Goal: Information Seeking & Learning: Check status

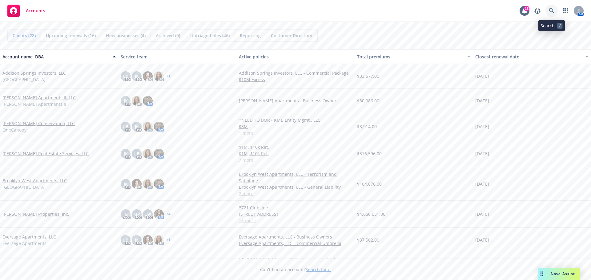
click at [550, 13] on icon at bounding box center [552, 11] width 6 height 6
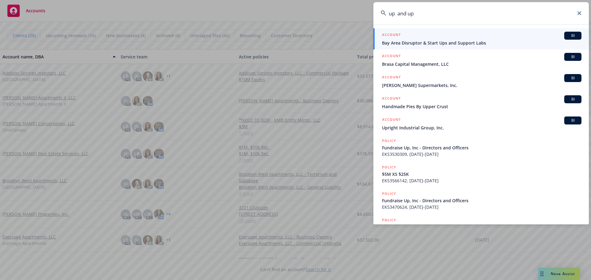
click at [424, 15] on input "up and up" at bounding box center [480, 13] width 215 height 22
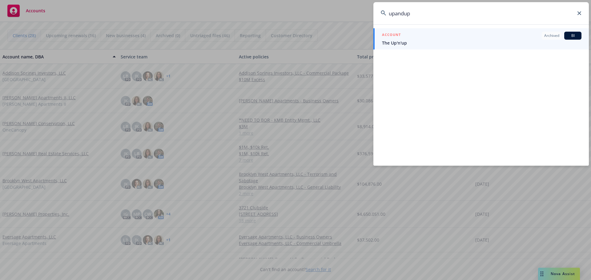
click at [423, 15] on input "upandup" at bounding box center [480, 13] width 215 height 22
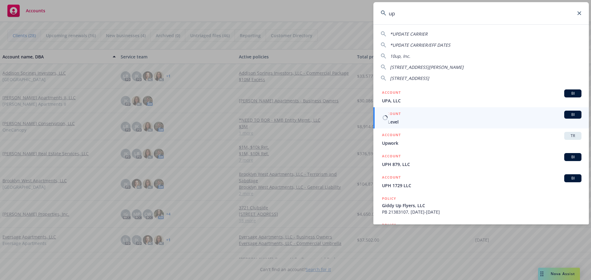
scroll to position [104, 0]
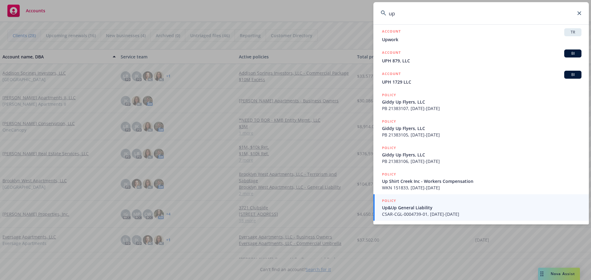
click at [417, 16] on input "up" at bounding box center [480, 13] width 215 height 22
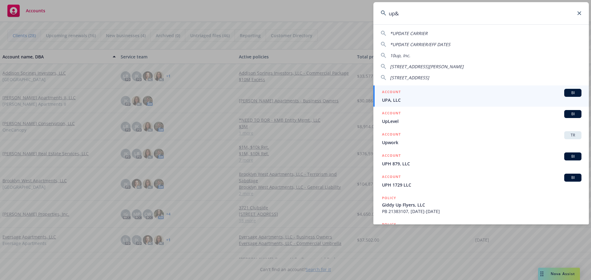
scroll to position [0, 0]
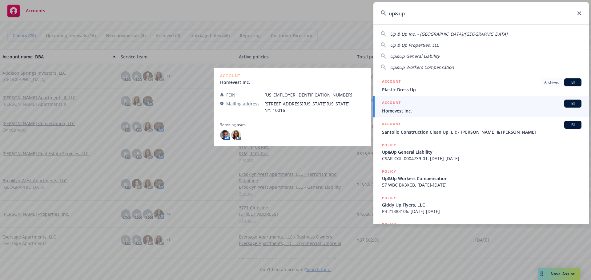
type input "up&up"
click at [429, 109] on span "Homevest Inc." at bounding box center [481, 111] width 199 height 6
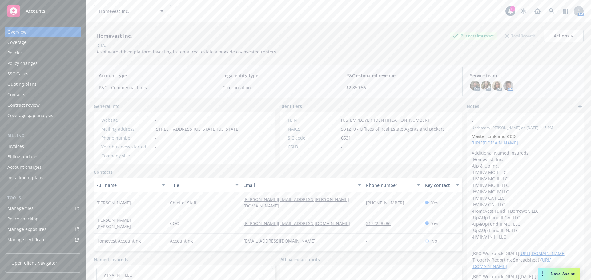
click at [35, 55] on div "Policies" at bounding box center [42, 53] width 71 height 10
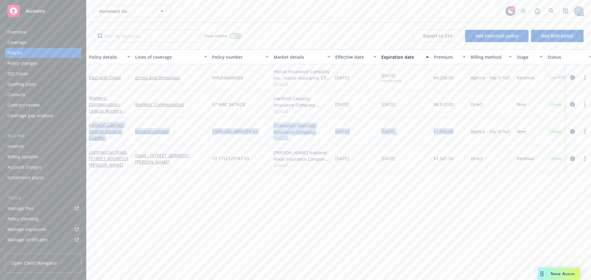
drag, startPoint x: 91, startPoint y: 125, endPoint x: 452, endPoint y: 136, distance: 361.2
click at [452, 136] on div "General Liability - Up&Up General Liability General Liability CSAR-CGL-0004739-…" at bounding box center [383, 131] width 594 height 27
copy div "eneral Liability - Up&Up General Liability General Liability CSAR-CGL-0004739-0…"
click at [201, 129] on link "General Liability" at bounding box center [171, 131] width 72 height 6
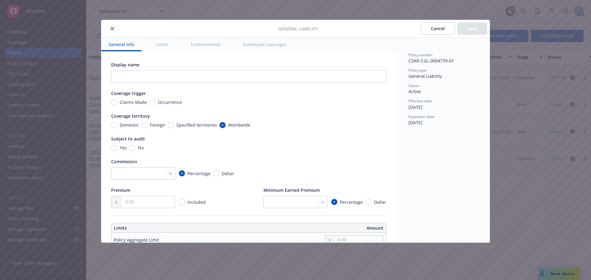
drag, startPoint x: 449, startPoint y: 31, endPoint x: 339, endPoint y: 49, distance: 110.8
click at [448, 31] on button "Cancel" at bounding box center [438, 28] width 34 height 12
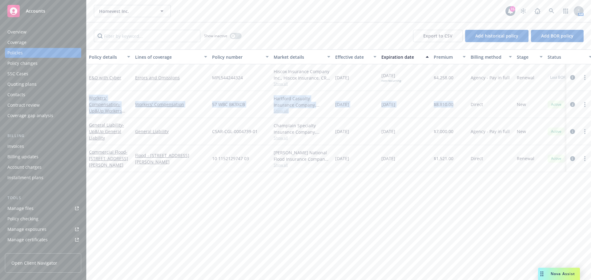
drag, startPoint x: 87, startPoint y: 97, endPoint x: 465, endPoint y: 110, distance: 377.8
click at [465, 110] on div "Workers' Compensation - Up&Up Workers Compensation Workers' Compensation 57 WBC…" at bounding box center [383, 104] width 594 height 27
copy div "Workers' Compensation - Up&Up Workers Compensation Workers' Compensation 57 WBC…"
click at [219, 106] on span "57 WBC BK3XCB" at bounding box center [228, 104] width 33 height 6
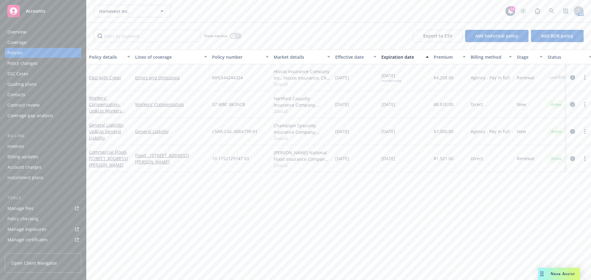
click at [572, 105] on icon "circleInformation" at bounding box center [572, 104] width 5 height 5
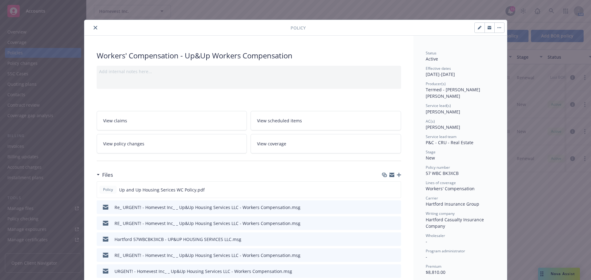
click at [386, 175] on div at bounding box center [391, 175] width 19 height 5
click at [389, 175] on icon "button" at bounding box center [391, 175] width 5 height 5
click at [94, 30] on button "close" at bounding box center [95, 27] width 7 height 7
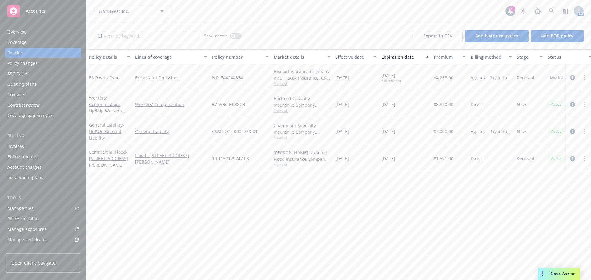
click at [573, 131] on icon "circleInformation" at bounding box center [572, 131] width 5 height 5
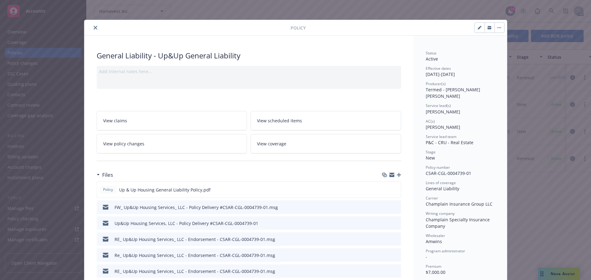
click at [390, 175] on icon "button" at bounding box center [391, 174] width 5 height 2
click at [94, 27] on icon "close" at bounding box center [96, 28] width 4 height 4
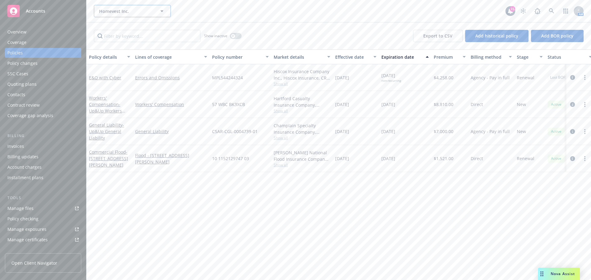
click at [130, 10] on span "Homevest Inc." at bounding box center [125, 11] width 53 height 6
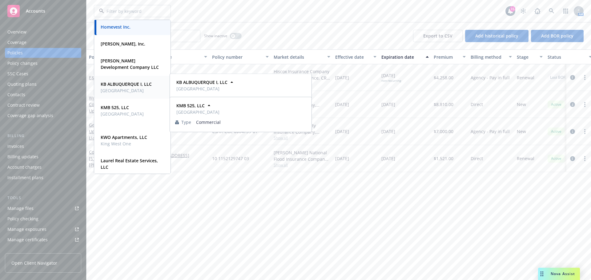
scroll to position [308, 0]
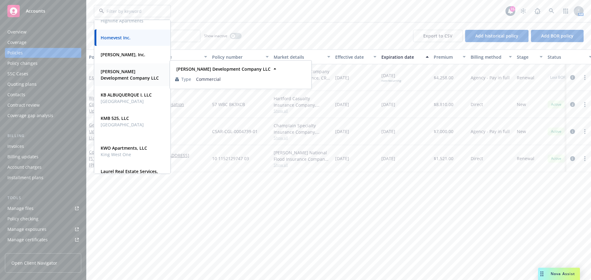
click at [120, 72] on strong "[PERSON_NAME] Development Company LLC" at bounding box center [130, 75] width 58 height 12
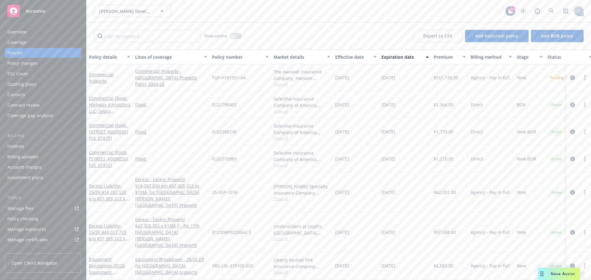
click at [570, 78] on icon "circleInformation" at bounding box center [572, 77] width 5 height 5
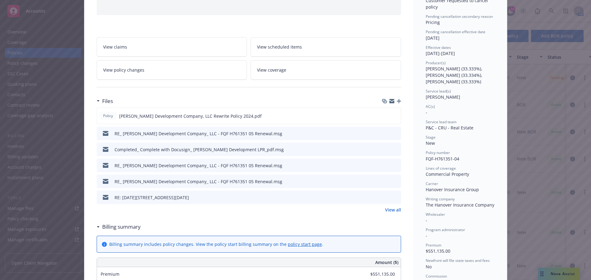
scroll to position [92, 0]
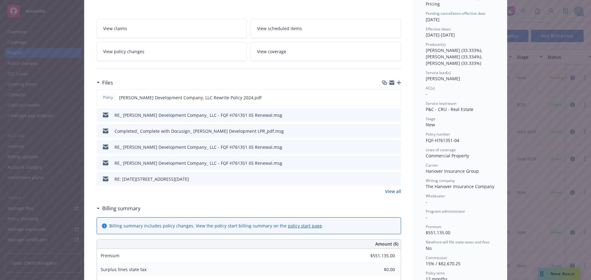
click at [389, 192] on link "View all" at bounding box center [393, 191] width 16 height 6
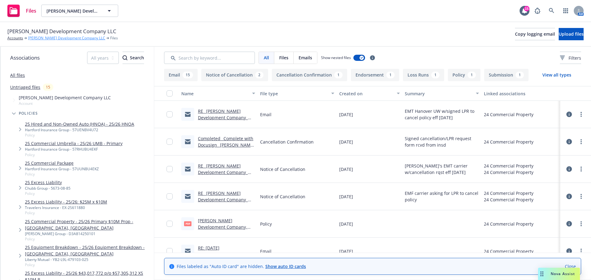
click at [37, 38] on link "[PERSON_NAME] Development Company LLC" at bounding box center [66, 38] width 77 height 6
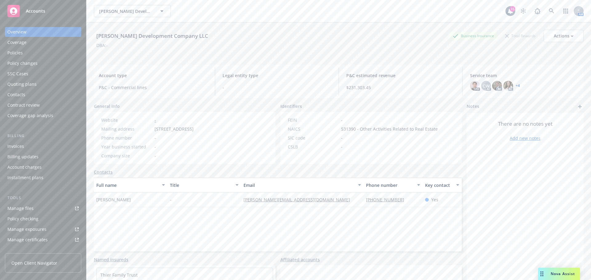
click at [35, 53] on div "Policies" at bounding box center [42, 53] width 71 height 10
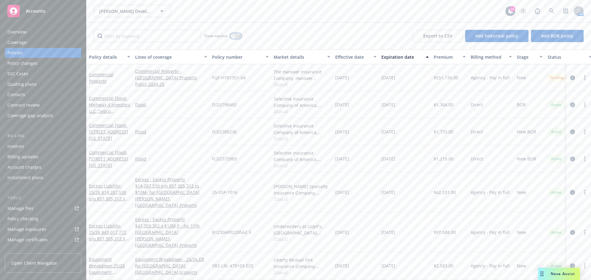
click at [237, 35] on button "button" at bounding box center [236, 36] width 12 height 6
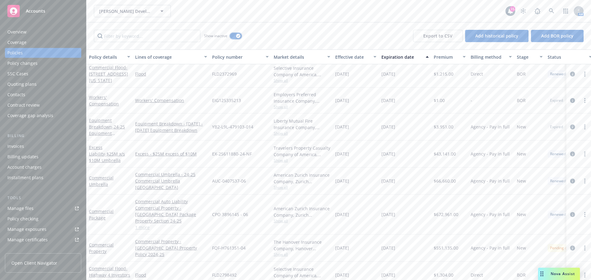
scroll to position [185, 0]
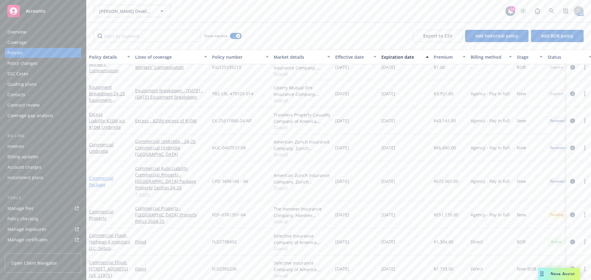
click at [104, 175] on link "Commercial Package" at bounding box center [101, 181] width 25 height 12
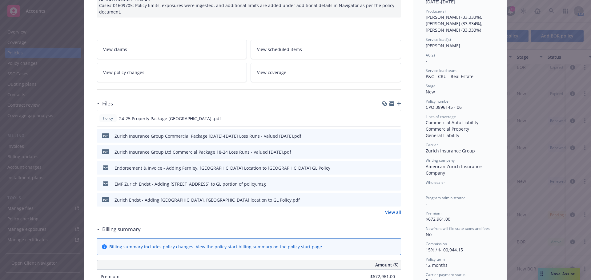
scroll to position [92, 0]
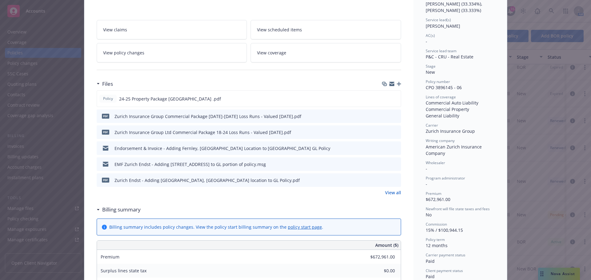
click at [389, 192] on link "View all" at bounding box center [393, 193] width 16 height 6
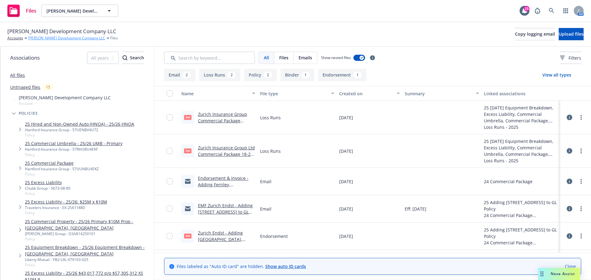
click at [45, 39] on link "[PERSON_NAME] Development Company LLC" at bounding box center [66, 38] width 77 height 6
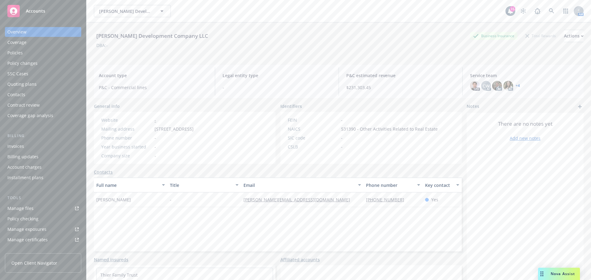
click at [38, 51] on div "Policies" at bounding box center [42, 53] width 71 height 10
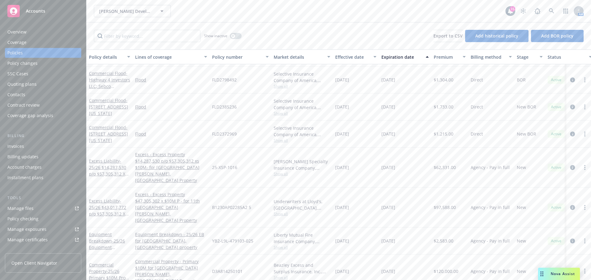
scroll to position [31, 0]
